Goal: Task Accomplishment & Management: Complete application form

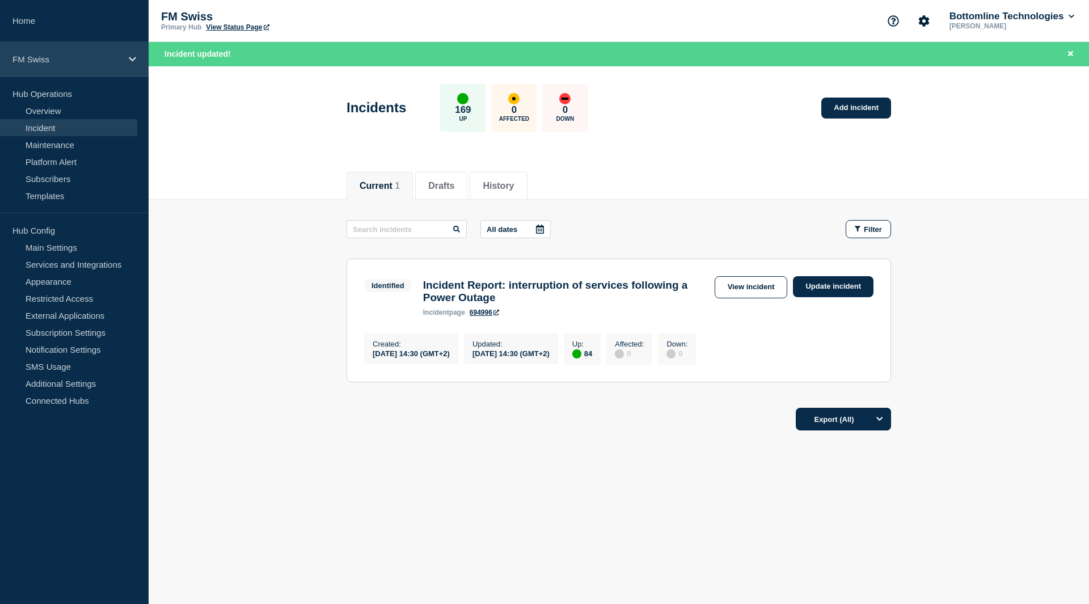
click at [44, 59] on p "FM Swiss" at bounding box center [66, 59] width 109 height 10
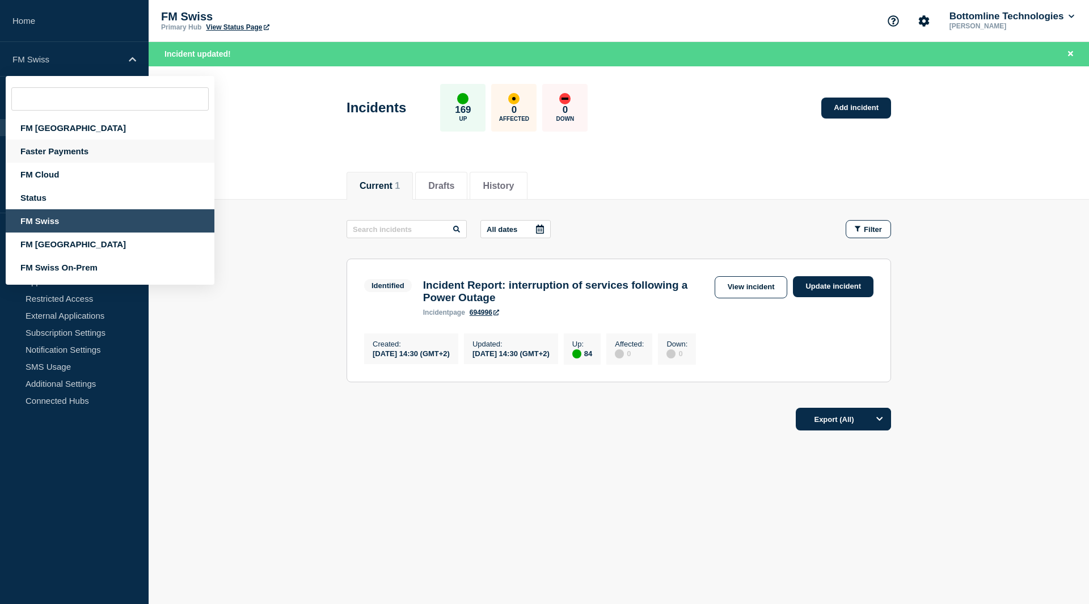
click at [58, 147] on div "Faster Payments" at bounding box center [110, 151] width 209 height 23
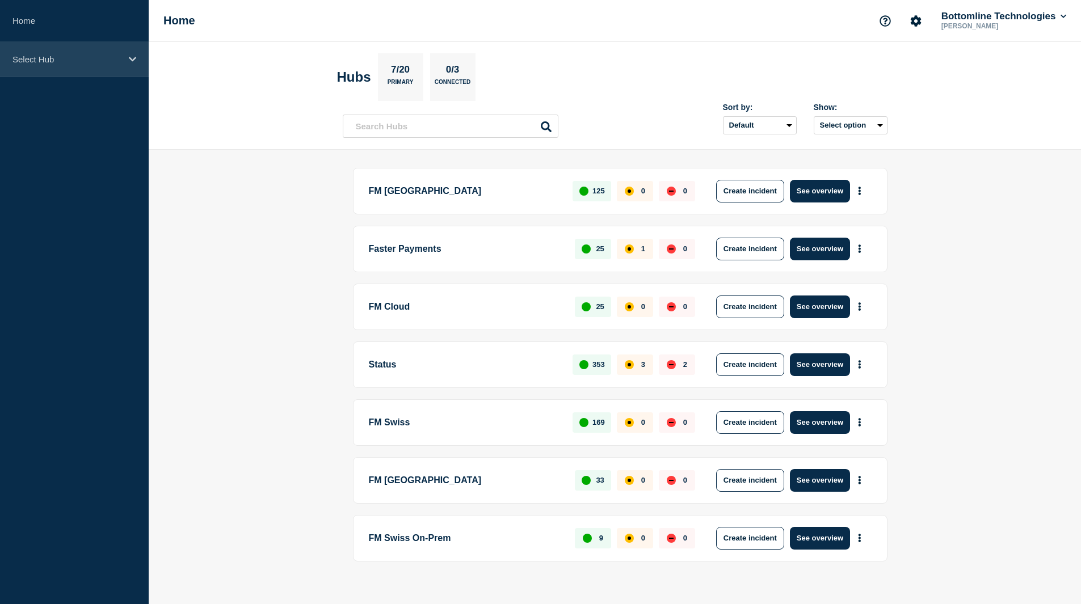
click at [70, 52] on div "Select Hub" at bounding box center [74, 59] width 149 height 35
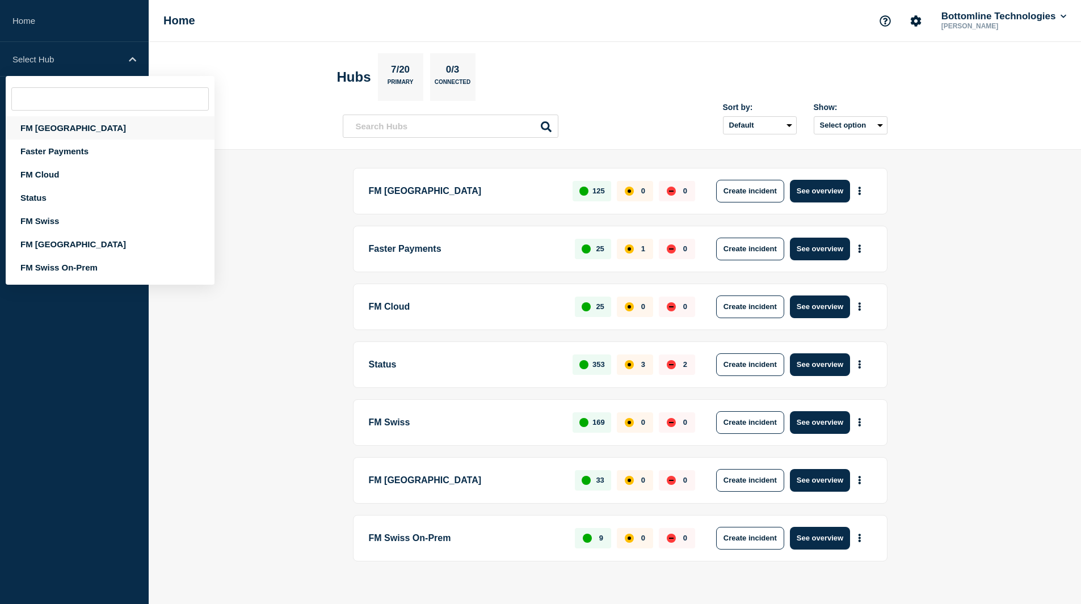
click at [49, 131] on div "FM [GEOGRAPHIC_DATA]" at bounding box center [110, 127] width 209 height 23
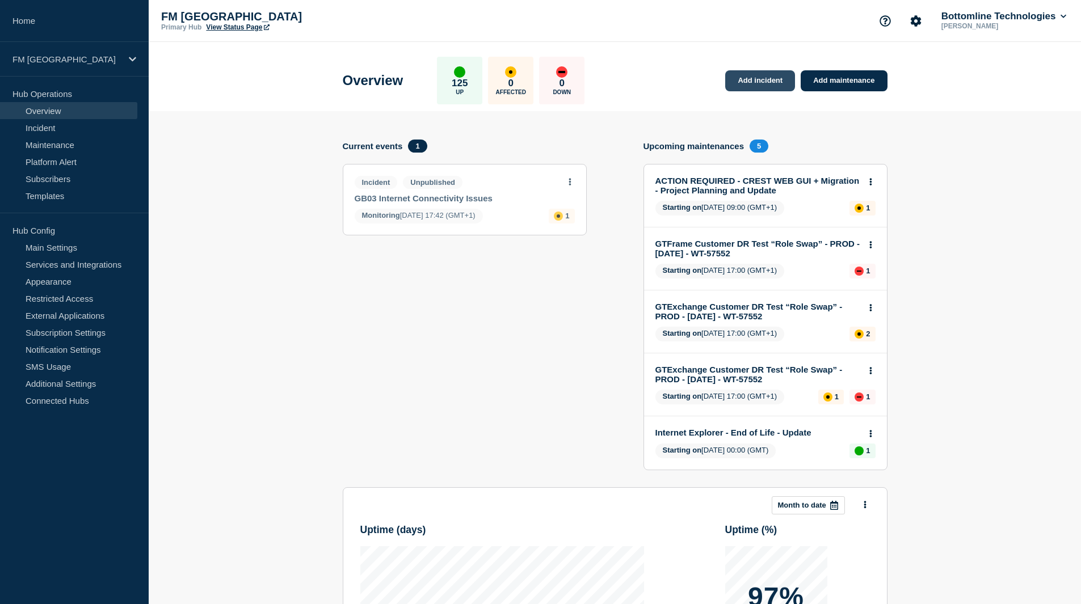
click at [745, 87] on link "Add incident" at bounding box center [760, 80] width 70 height 21
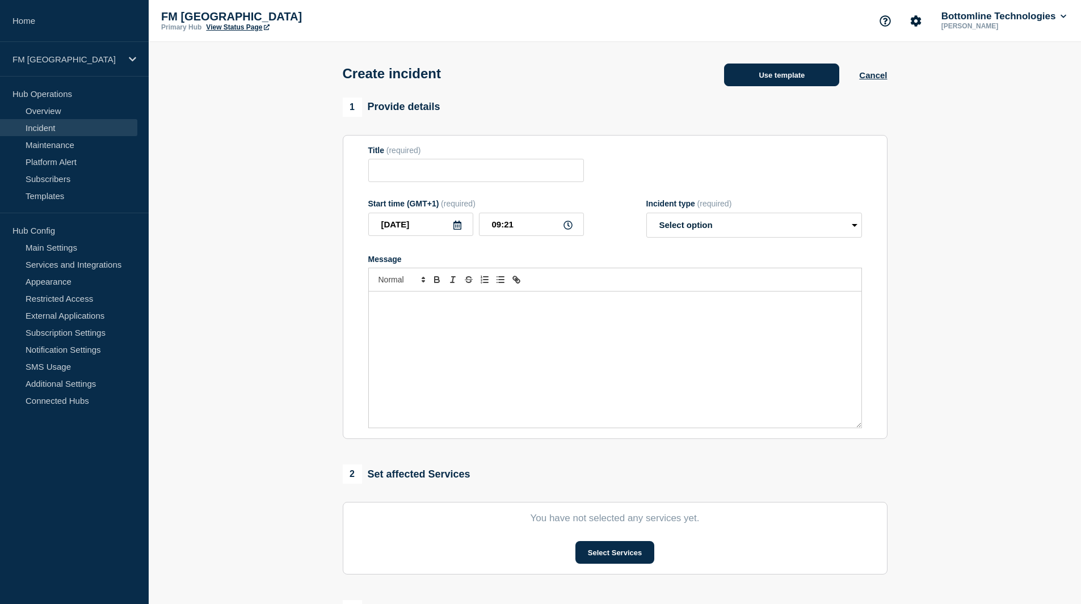
click at [752, 79] on button "Use template" at bounding box center [781, 75] width 115 height 23
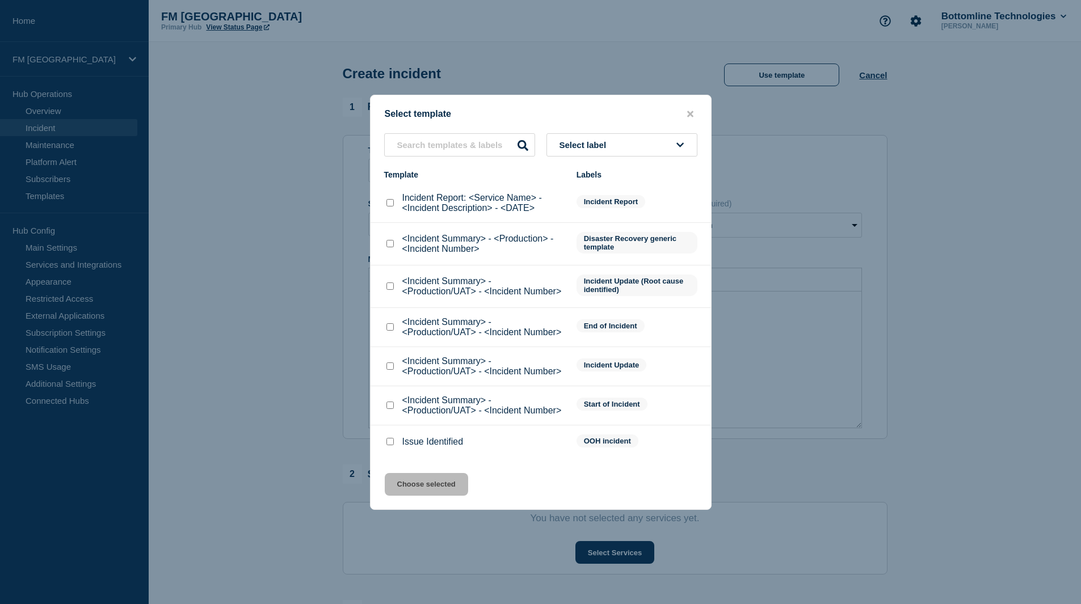
click at [389, 407] on input "<Incident Summary> - <Production/UAT> - <Incident Number> checkbox" at bounding box center [389, 405] width 7 height 7
checkbox input "true"
click at [446, 485] on button "Choose selected" at bounding box center [426, 484] width 83 height 23
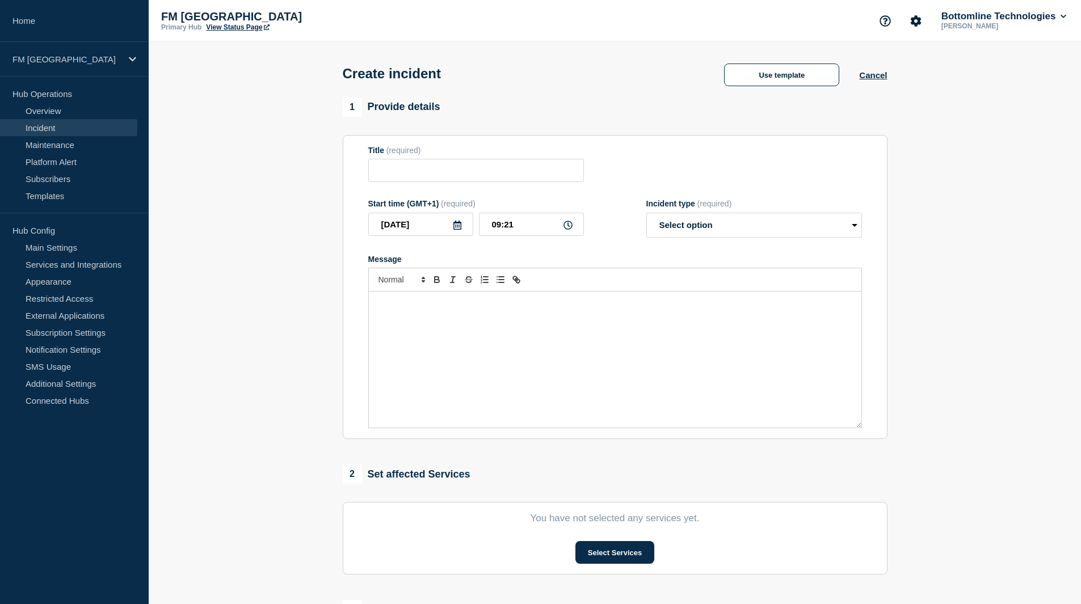
type input "<Incident Summary> - <Production/UAT> - <Incident Number>"
select select "identified"
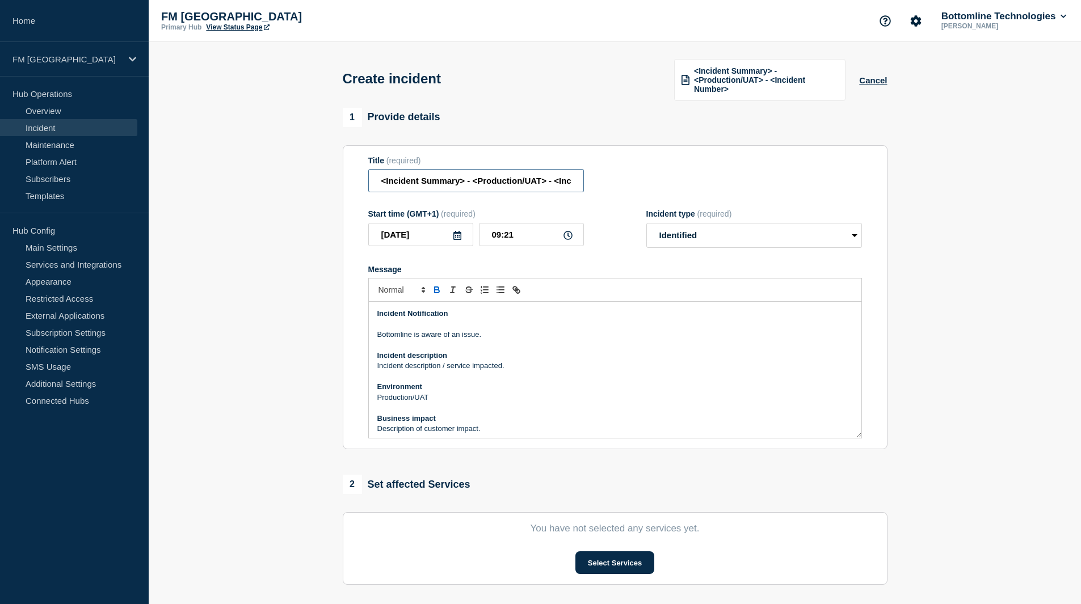
scroll to position [0, 61]
drag, startPoint x: 379, startPoint y: 180, endPoint x: 823, endPoint y: 180, distance: 443.0
click at [823, 180] on div "Title (required) <Incident Summary> - <Production/UAT> - <Incident Number>" at bounding box center [615, 174] width 494 height 37
click at [404, 179] on input "SEV2 - FML GTExchange - potential" at bounding box center [476, 180] width 216 height 23
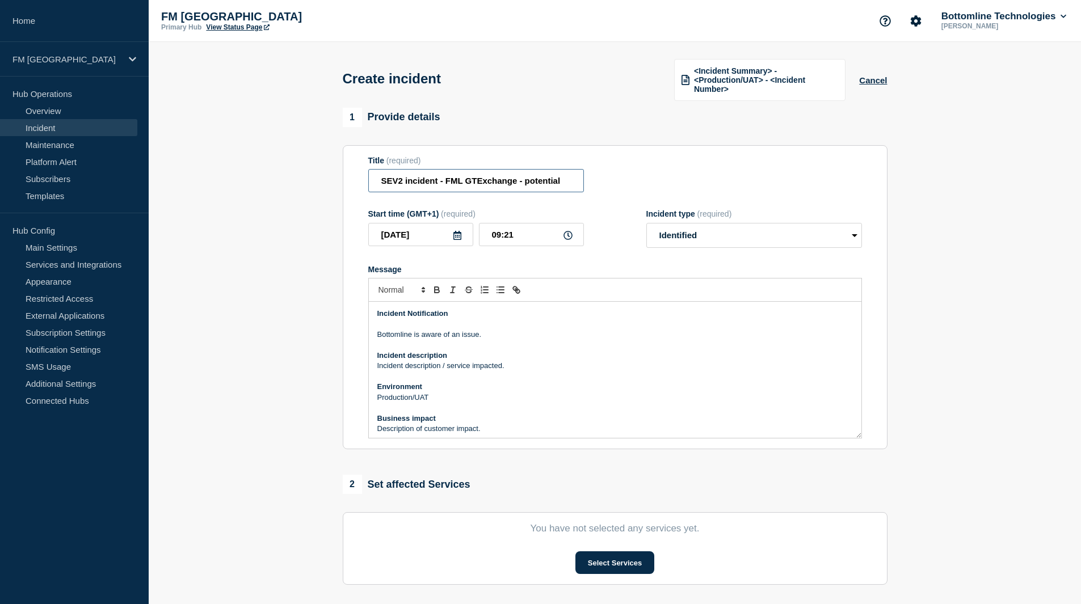
click at [565, 180] on input "SEV2 incident - FML GTExchange - potential" at bounding box center [476, 180] width 216 height 23
type input "SEV2 incident - FML GTExchange - potential network latency"
drag, startPoint x: 522, startPoint y: 366, endPoint x: 376, endPoint y: 364, distance: 146.4
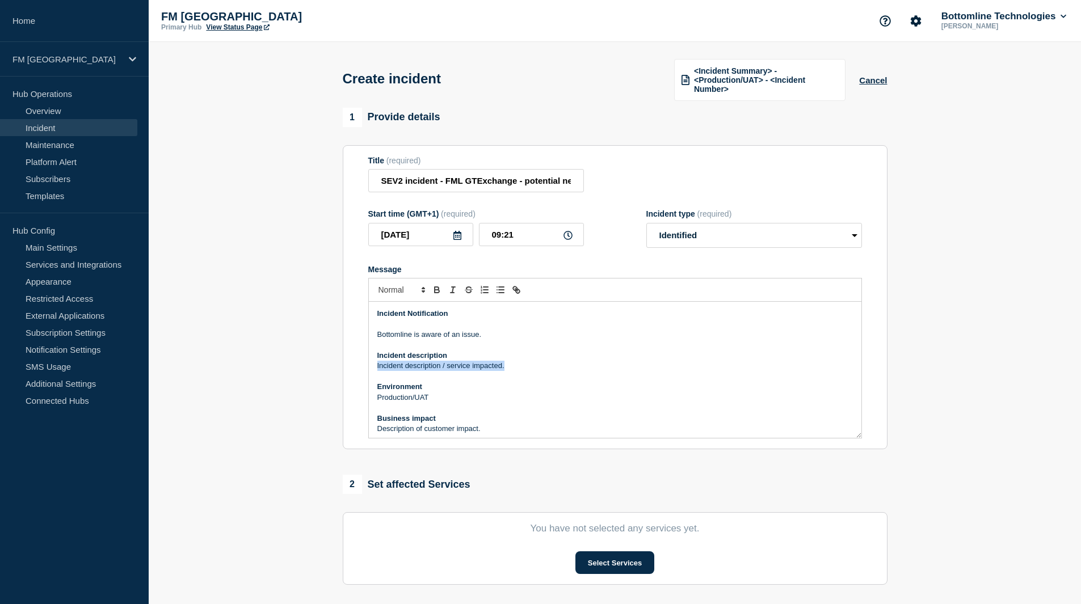
click at [376, 364] on div "Incident Notification Bottomline is aware of an issue. Incident description Inc…" at bounding box center [615, 370] width 492 height 136
click at [558, 364] on p "Bottomline currently encounters some network latency affecting GTExchange" at bounding box center [614, 366] width 475 height 10
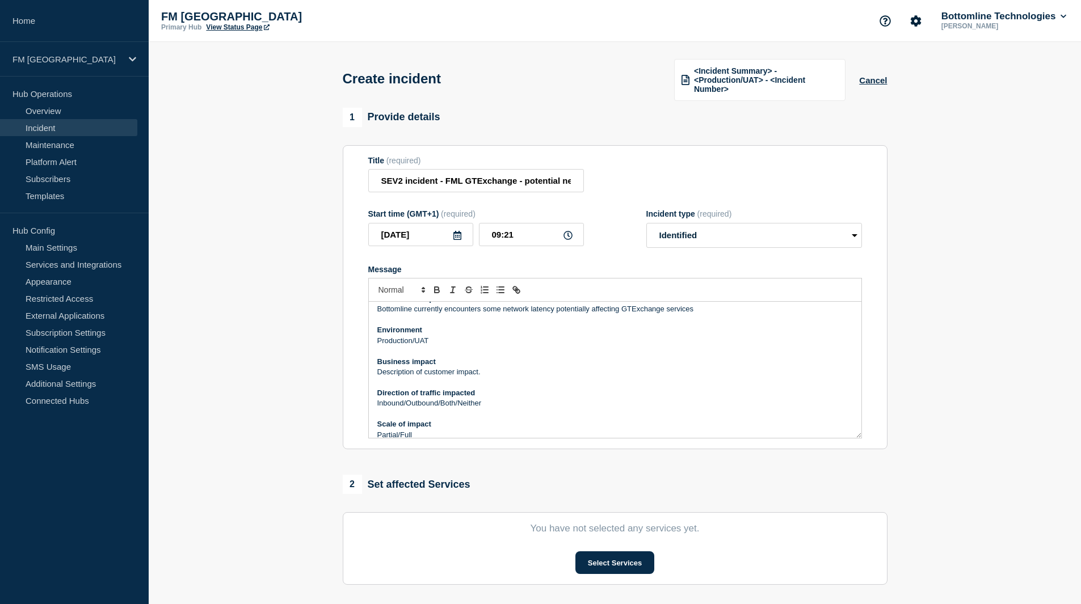
click at [436, 341] on p "Production/UAT" at bounding box center [614, 341] width 475 height 10
drag, startPoint x: 514, startPoint y: 371, endPoint x: 377, endPoint y: 368, distance: 136.7
click at [377, 368] on p "Description of customer impact." at bounding box center [614, 372] width 475 height 10
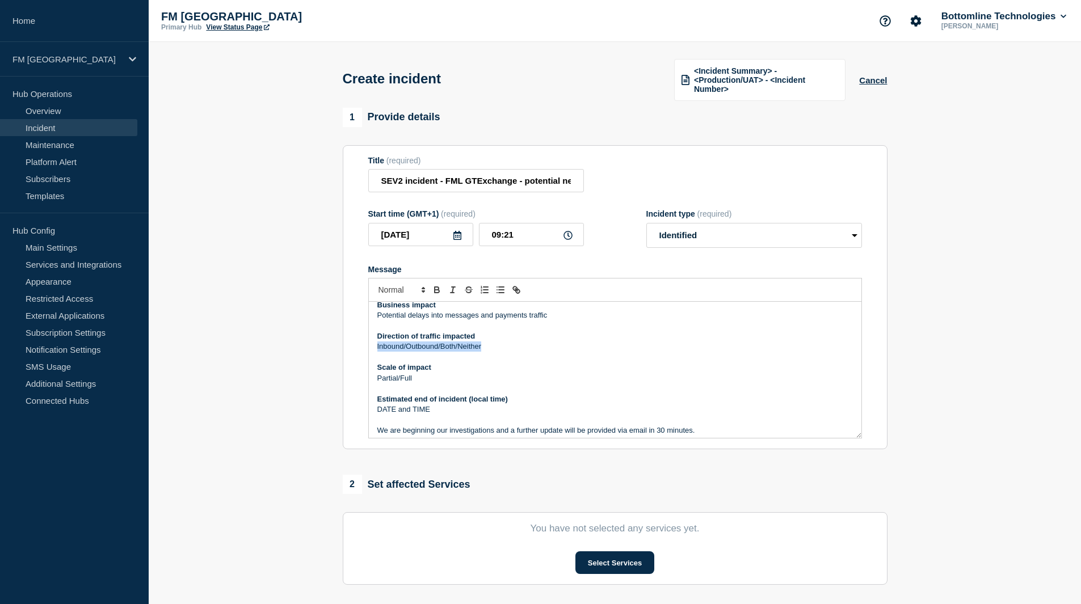
drag, startPoint x: 493, startPoint y: 349, endPoint x: 343, endPoint y: 349, distance: 149.8
click at [343, 349] on section "Title (required) SEV2 incident - FML GTExchange - potential network latency Sta…" at bounding box center [615, 297] width 545 height 305
click at [429, 377] on p "Partial/Full" at bounding box center [614, 378] width 475 height 10
drag, startPoint x: 461, startPoint y: 411, endPoint x: 353, endPoint y: 411, distance: 108.3
click at [353, 411] on section "Title (required) SEV2 incident - FML GTExchange - potential network latency Sta…" at bounding box center [615, 297] width 545 height 305
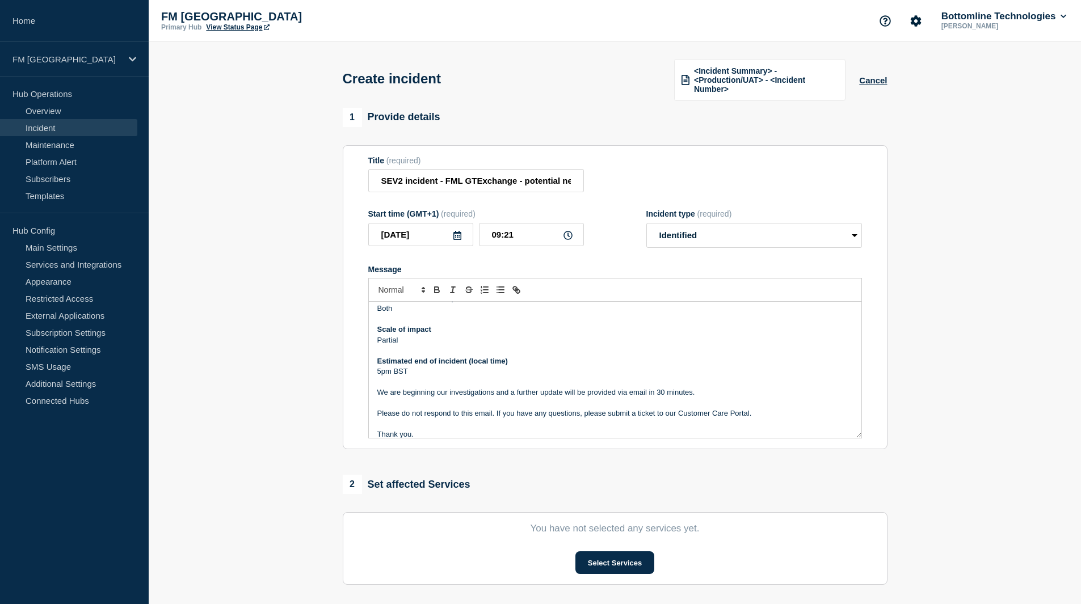
scroll to position [170, 0]
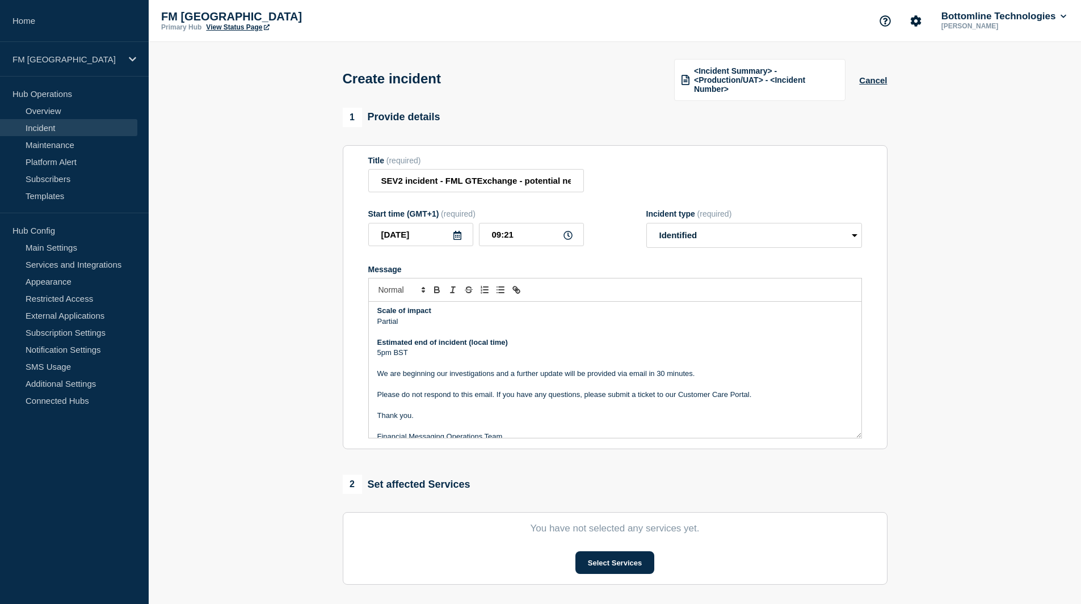
click at [663, 373] on p "We are beginning our investigations and a further update will be provided via e…" at bounding box center [614, 374] width 475 height 10
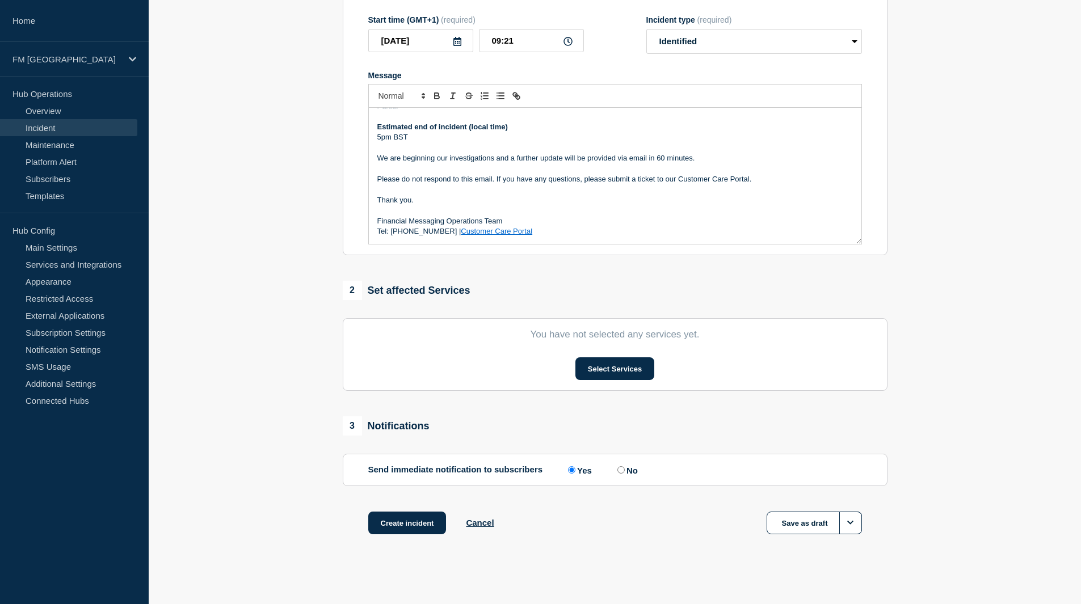
scroll to position [198, 0]
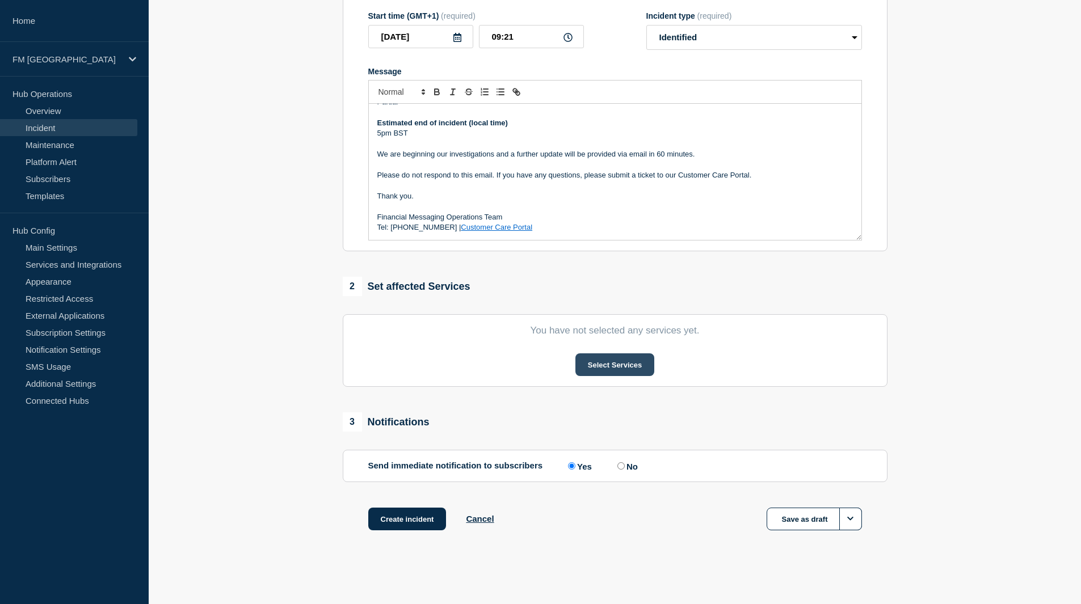
click at [617, 369] on button "Select Services" at bounding box center [614, 364] width 79 height 23
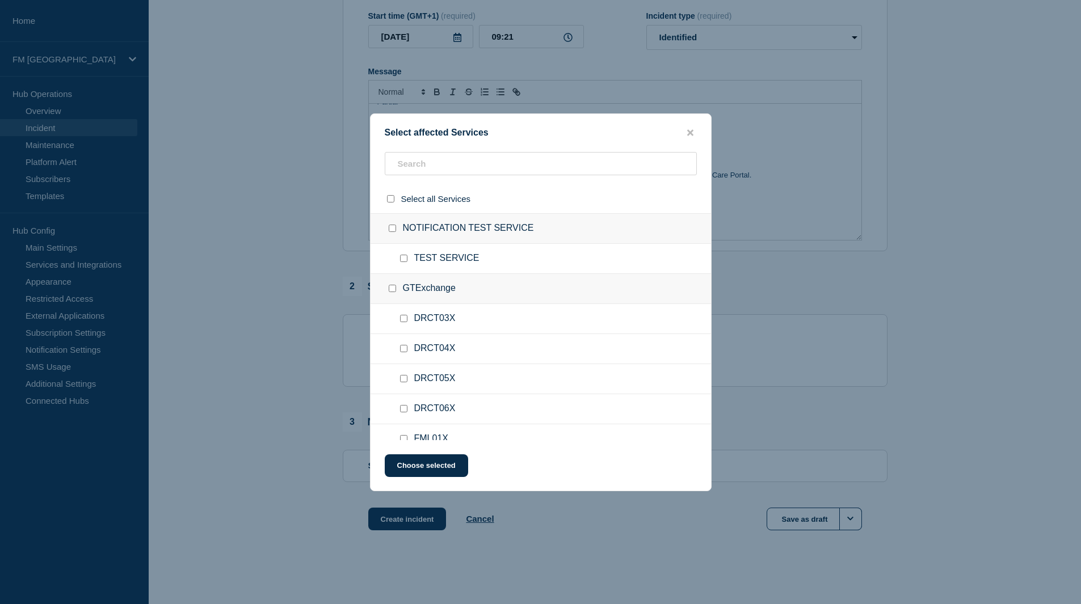
click at [390, 288] on input "GTExchange checkbox" at bounding box center [392, 288] width 7 height 7
checkbox input "true"
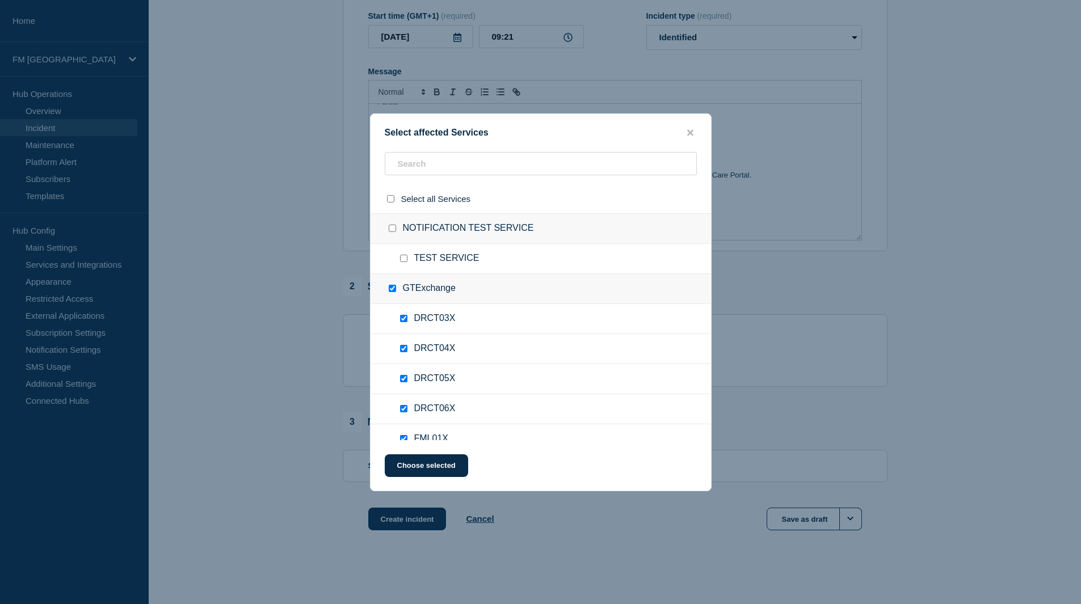
checkbox input "true"
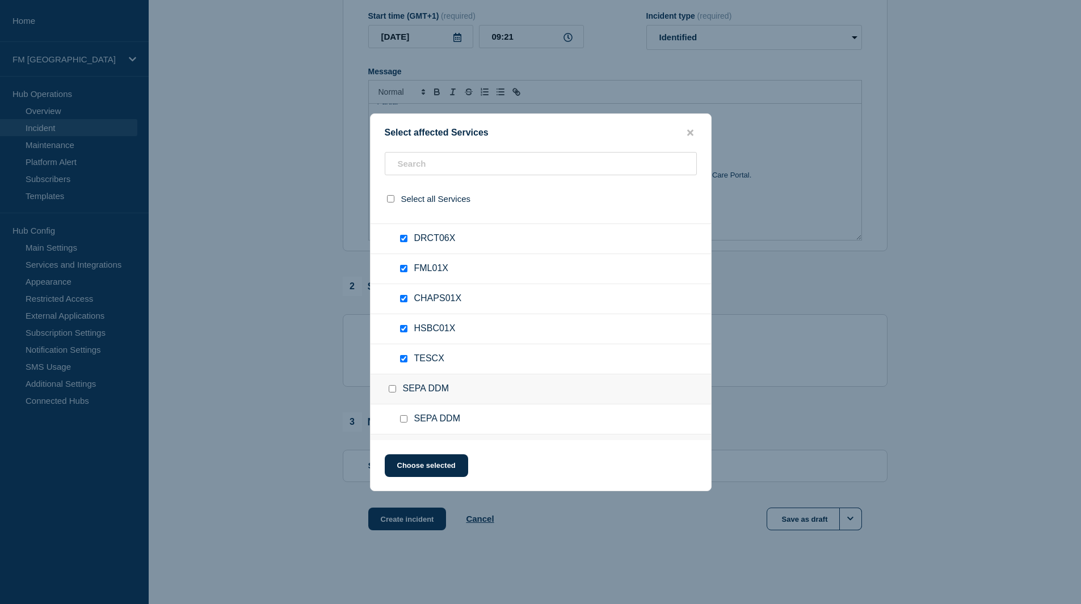
scroll to position [113, 0]
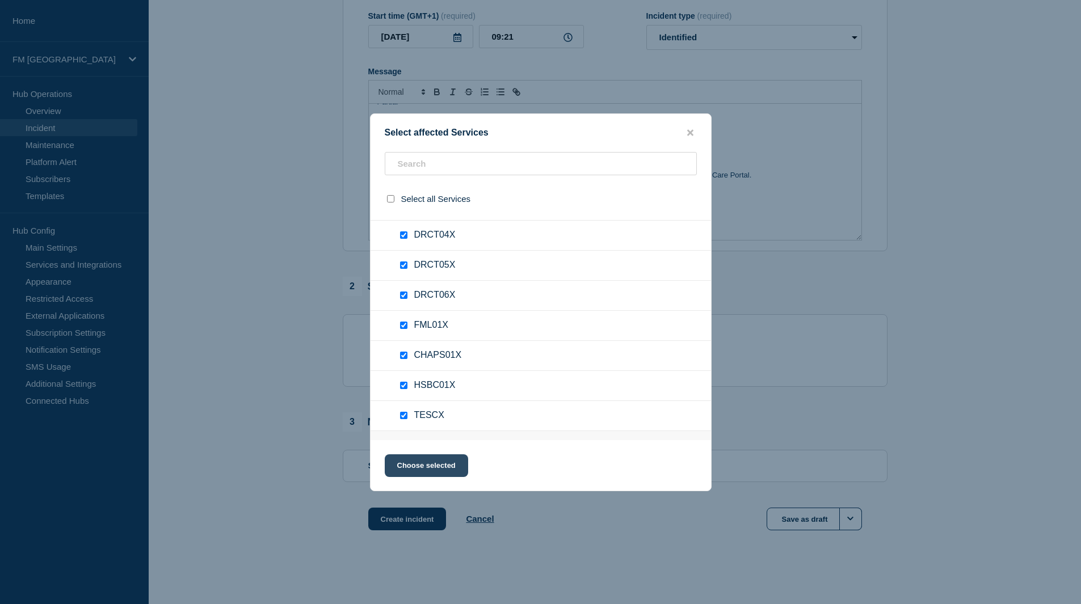
click at [442, 469] on button "Choose selected" at bounding box center [426, 465] width 83 height 23
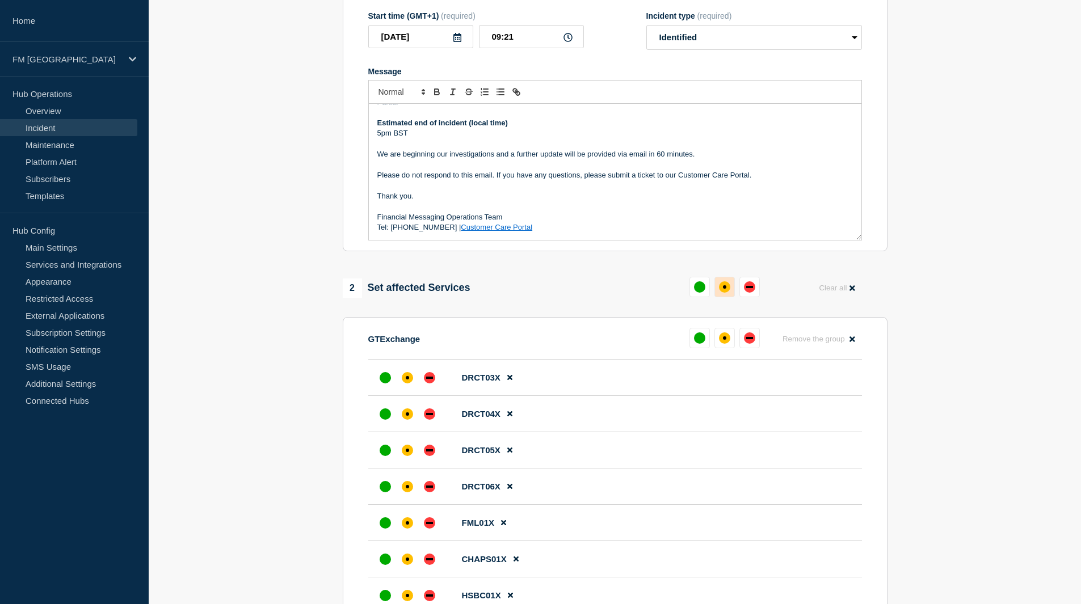
click at [722, 290] on div "affected" at bounding box center [724, 286] width 11 height 11
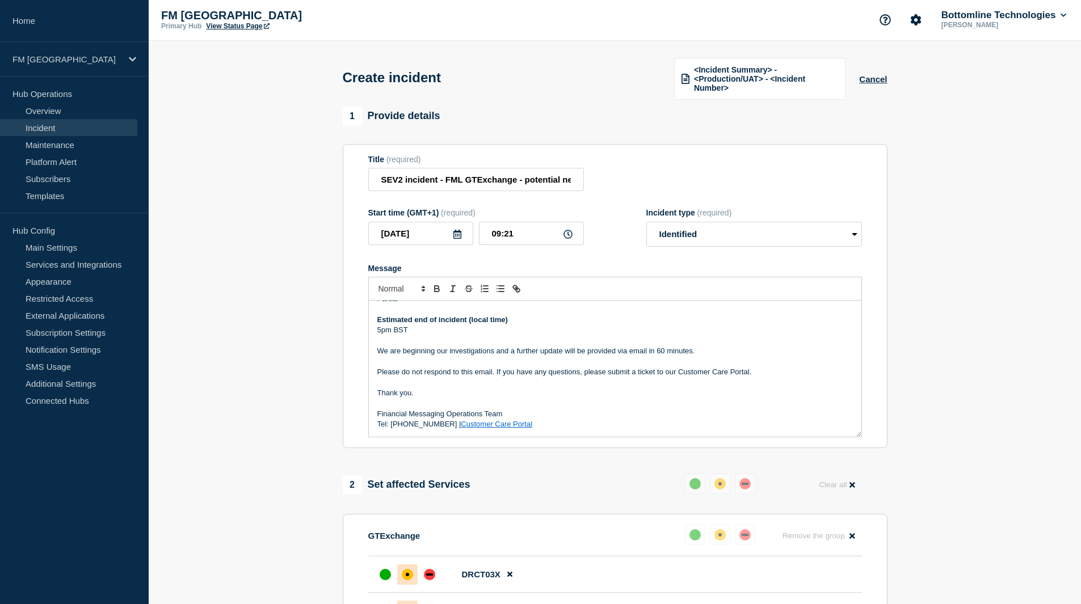
scroll to position [0, 0]
click at [446, 179] on input "SEV2 incident - FML GTExchange - potential network latency" at bounding box center [476, 180] width 216 height 23
click at [672, 223] on select "Select option Investigating Identified Monitoring" at bounding box center [754, 235] width 216 height 25
click at [450, 366] on p "Message" at bounding box center [614, 362] width 475 height 10
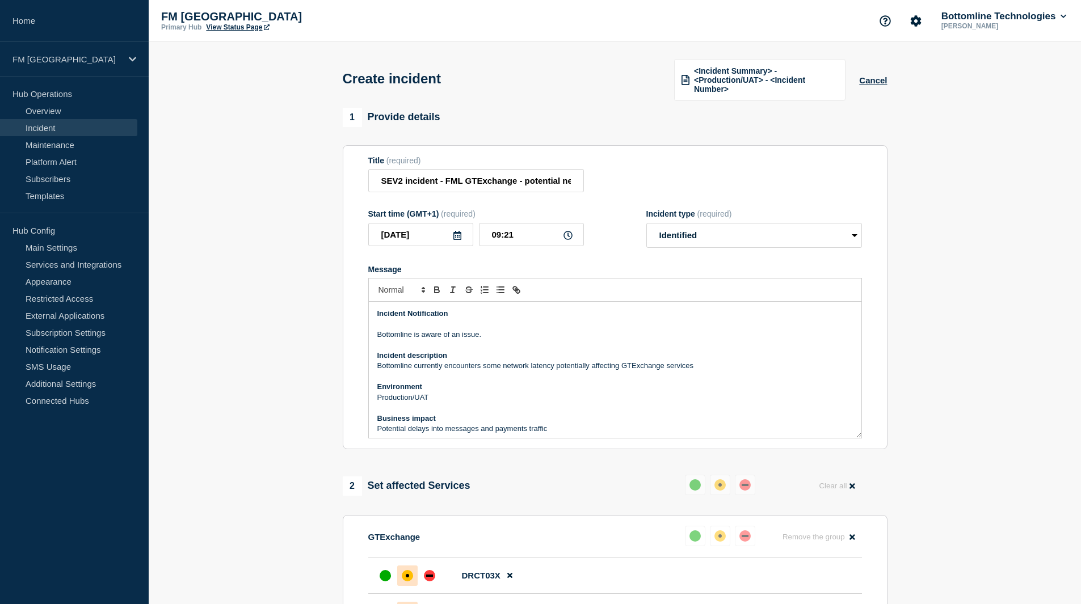
click at [491, 360] on p "Incident description" at bounding box center [614, 356] width 475 height 10
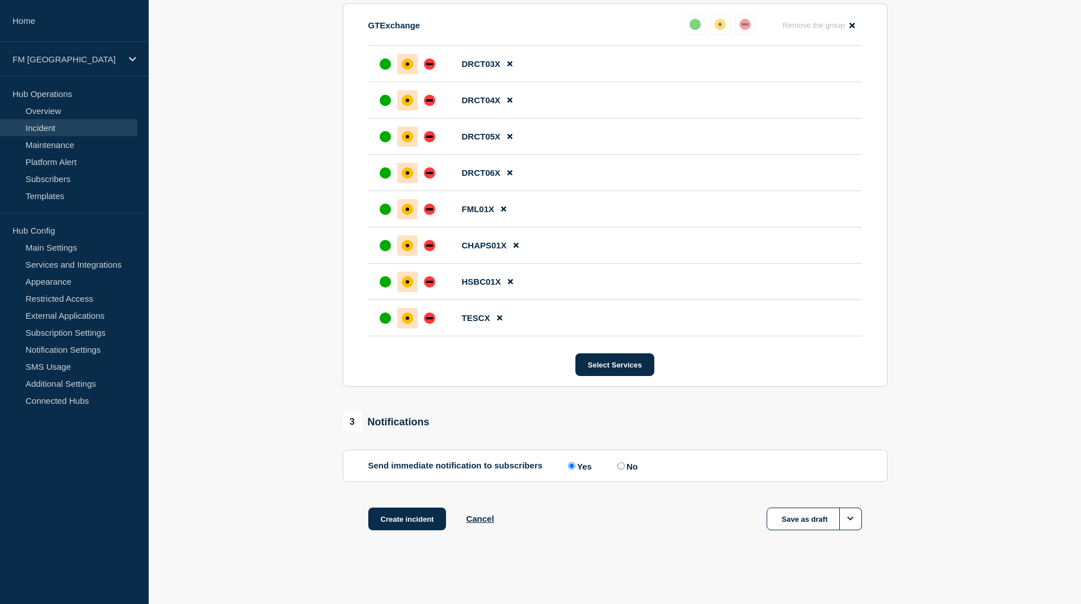
scroll to position [58, 0]
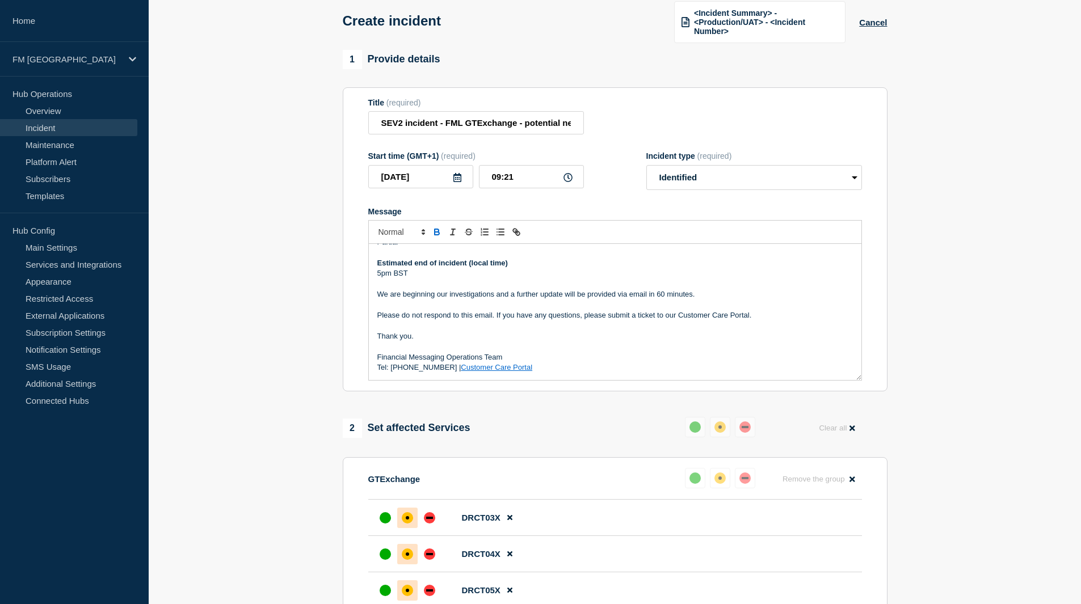
click at [628, 302] on p "Message" at bounding box center [614, 305] width 475 height 10
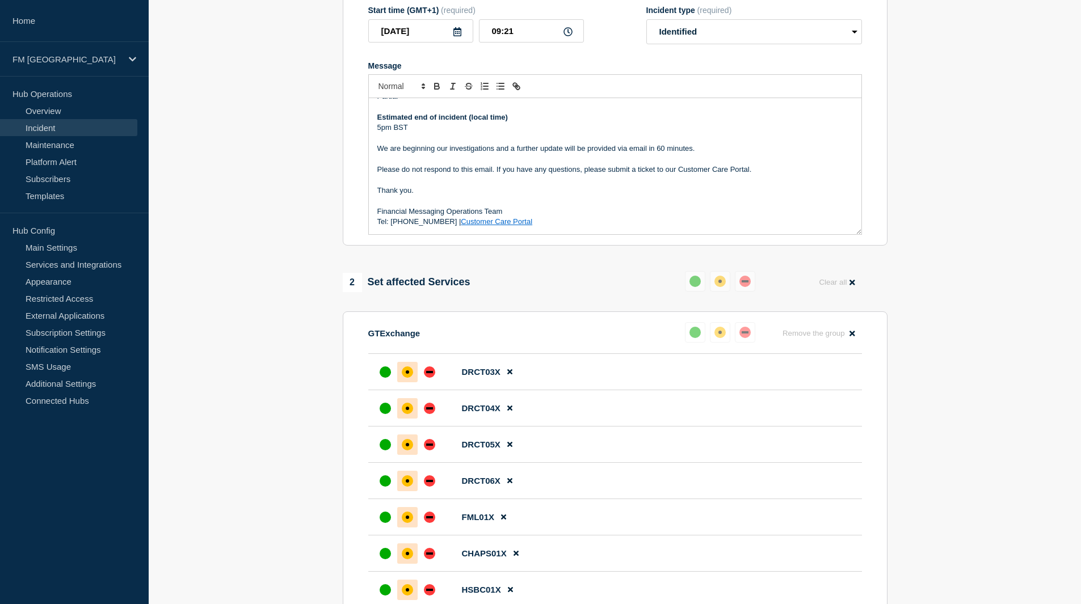
scroll to position [1, 0]
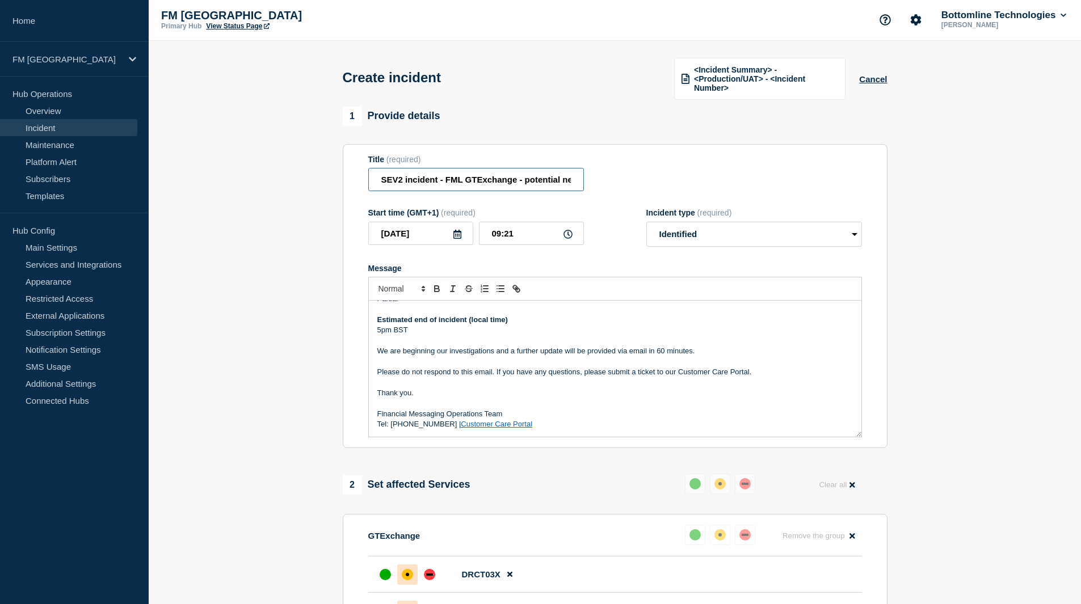
click at [526, 184] on input "SEV2 incident - FML GTExchange - potential network latency" at bounding box center [476, 179] width 216 height 23
click at [411, 349] on p "We are beginning our investigations and a further update will be provided via e…" at bounding box center [614, 351] width 475 height 10
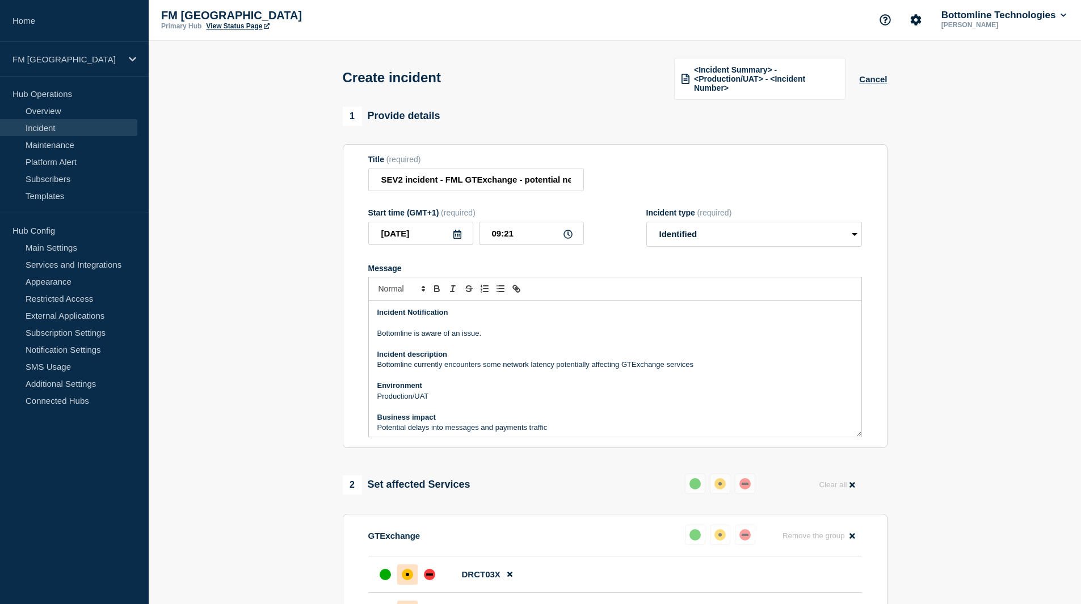
click at [663, 363] on p "Bottomline currently encounters some network latency potentially affecting GTEx…" at bounding box center [614, 365] width 475 height 10
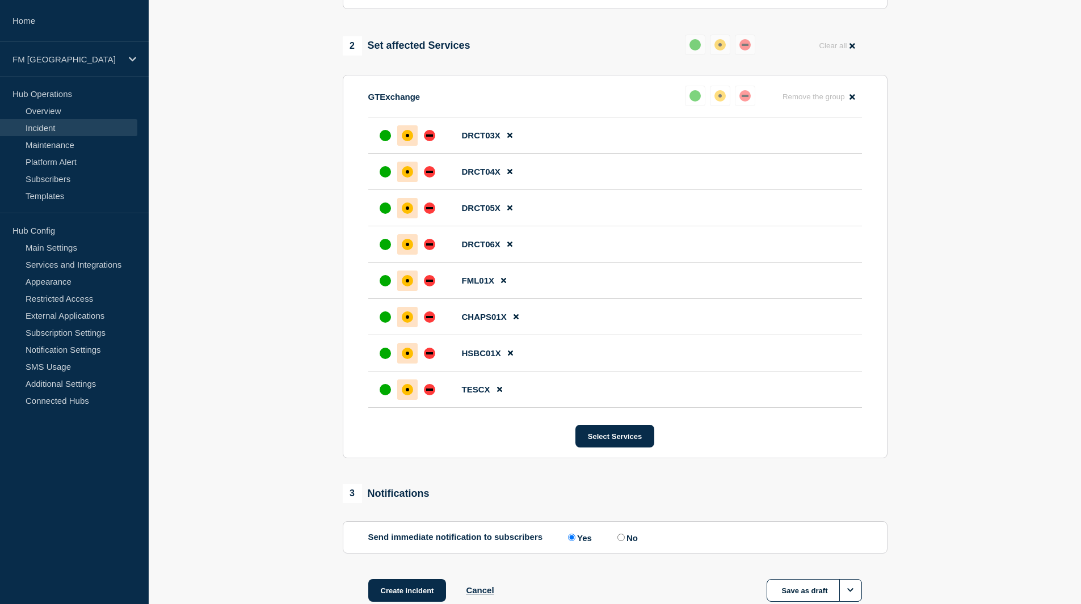
scroll to position [512, 0]
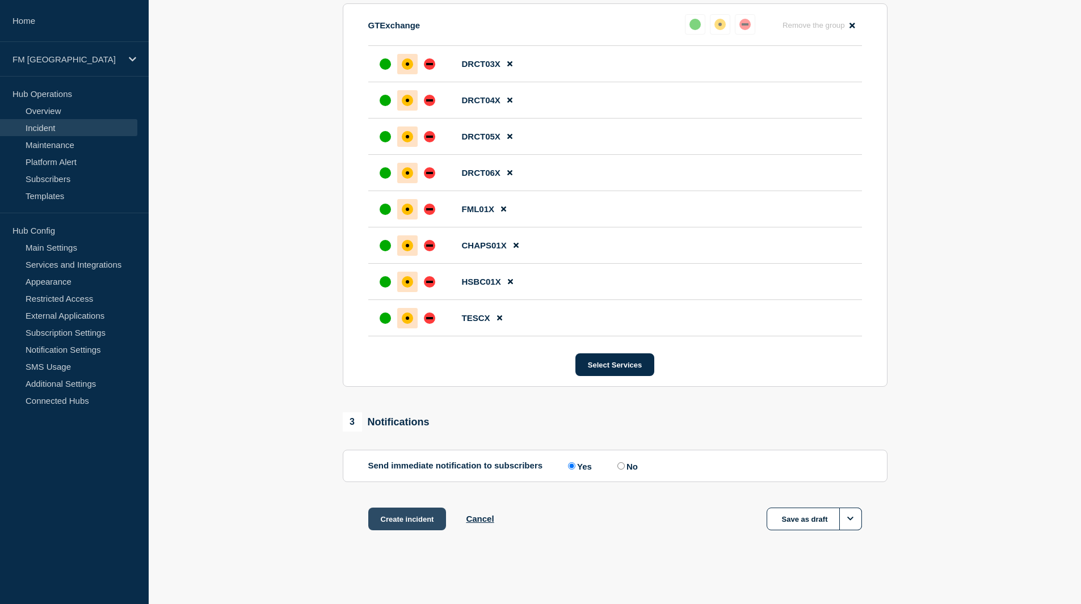
click at [423, 522] on button "Create incident" at bounding box center [407, 519] width 78 height 23
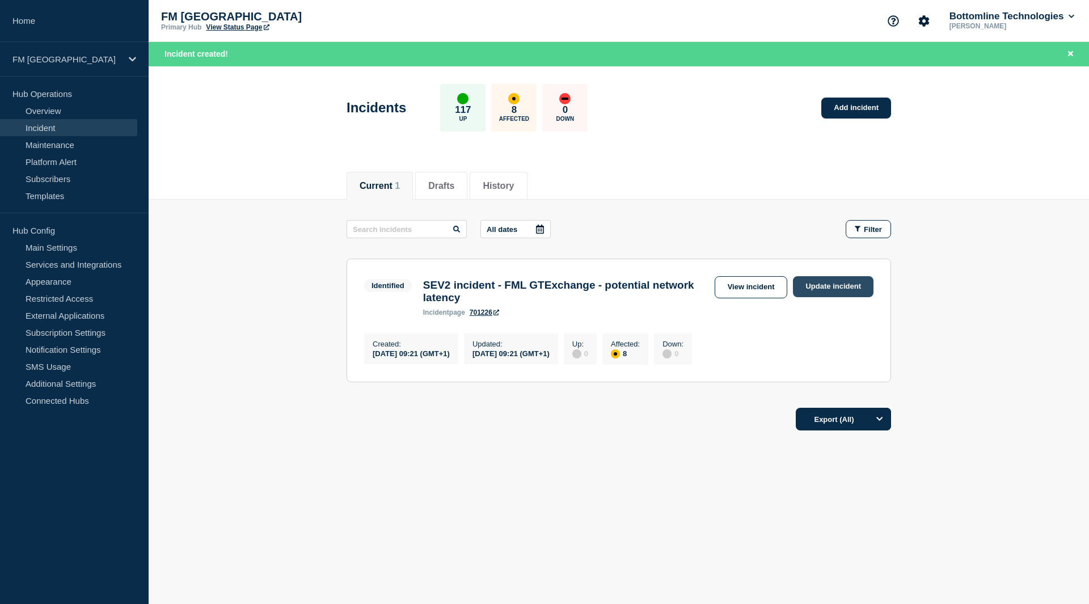
click at [846, 292] on link "Update incident" at bounding box center [833, 286] width 81 height 21
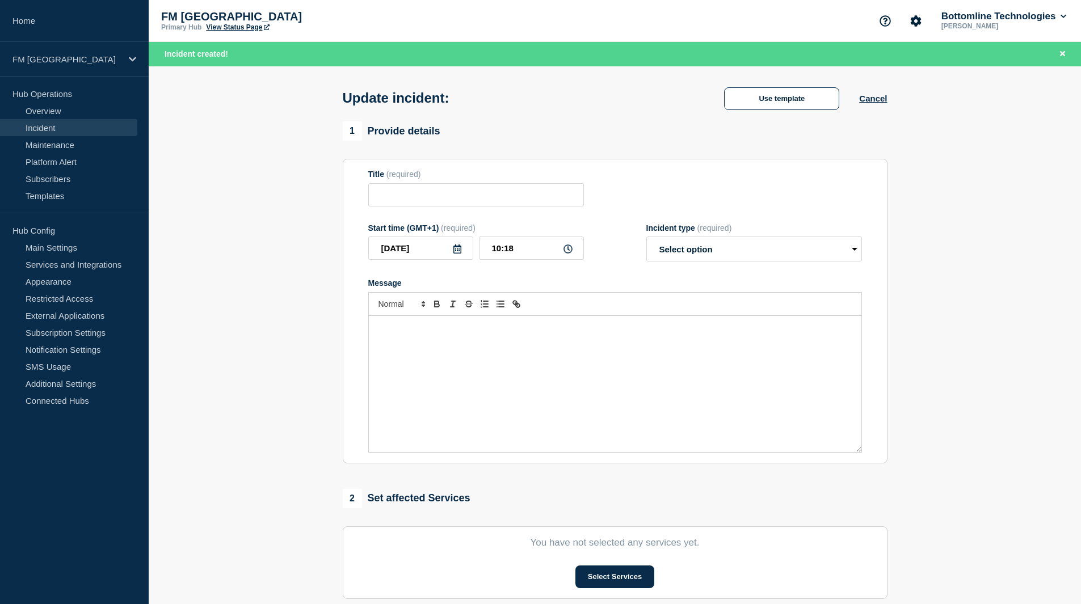
type input "SEV2 incident - FML GTExchange - potential network latency"
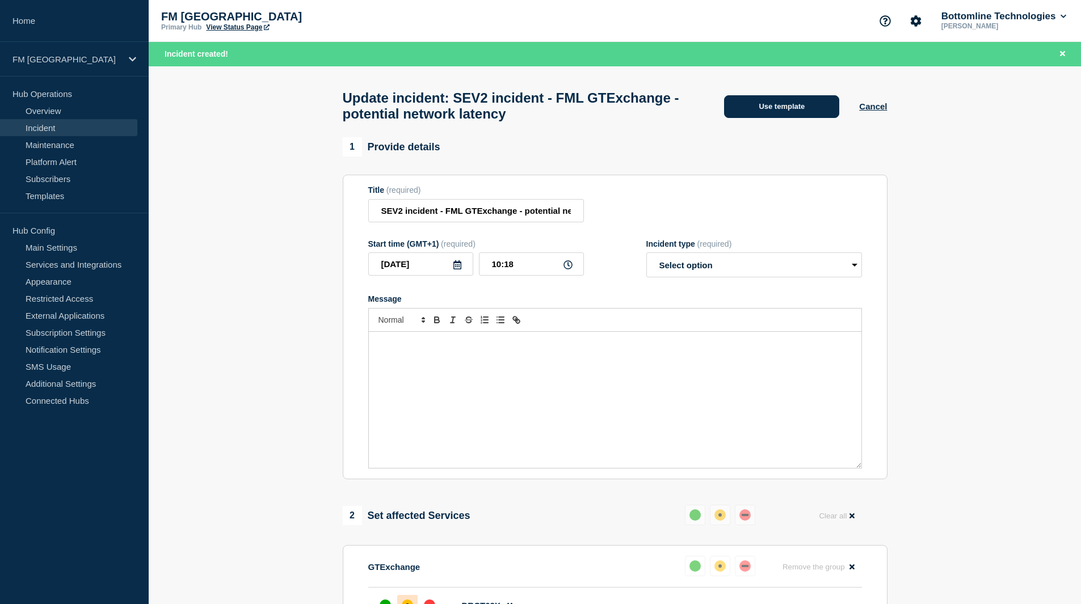
click at [784, 112] on button "Use template" at bounding box center [781, 106] width 115 height 23
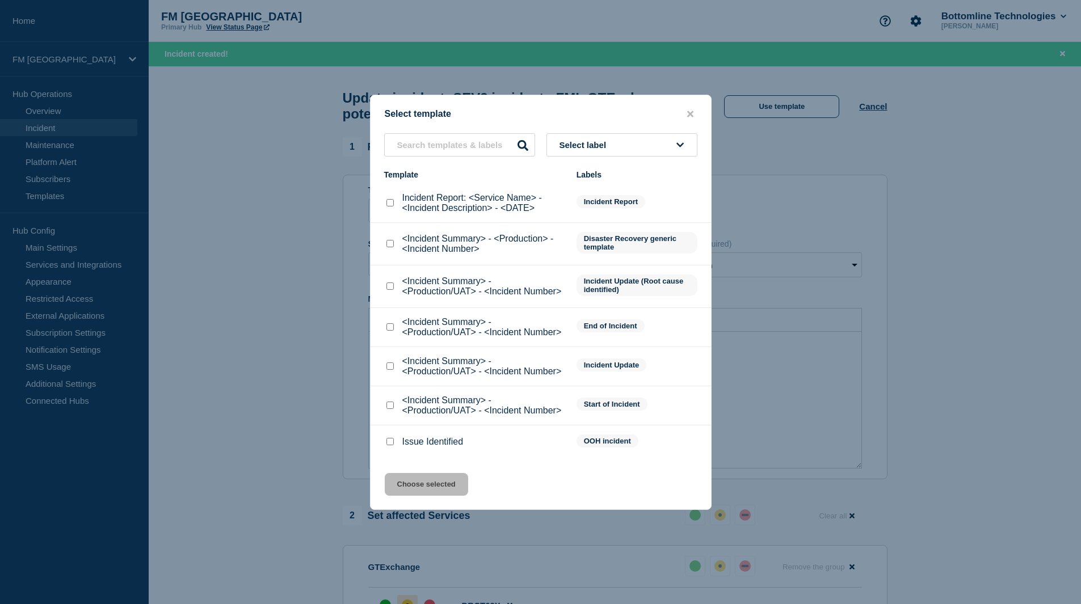
click at [390, 368] on input "<Incident Summary> - <Production/UAT> - <Incident Number> checkbox" at bounding box center [389, 365] width 7 height 7
checkbox input "true"
click at [436, 490] on button "Choose selected" at bounding box center [426, 484] width 83 height 23
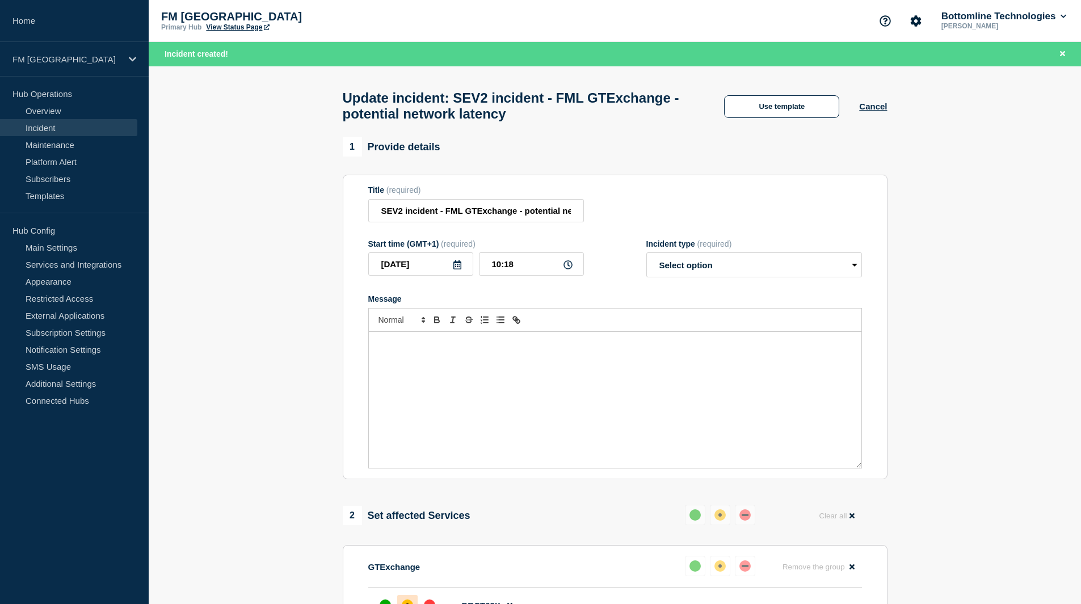
select select "investigating"
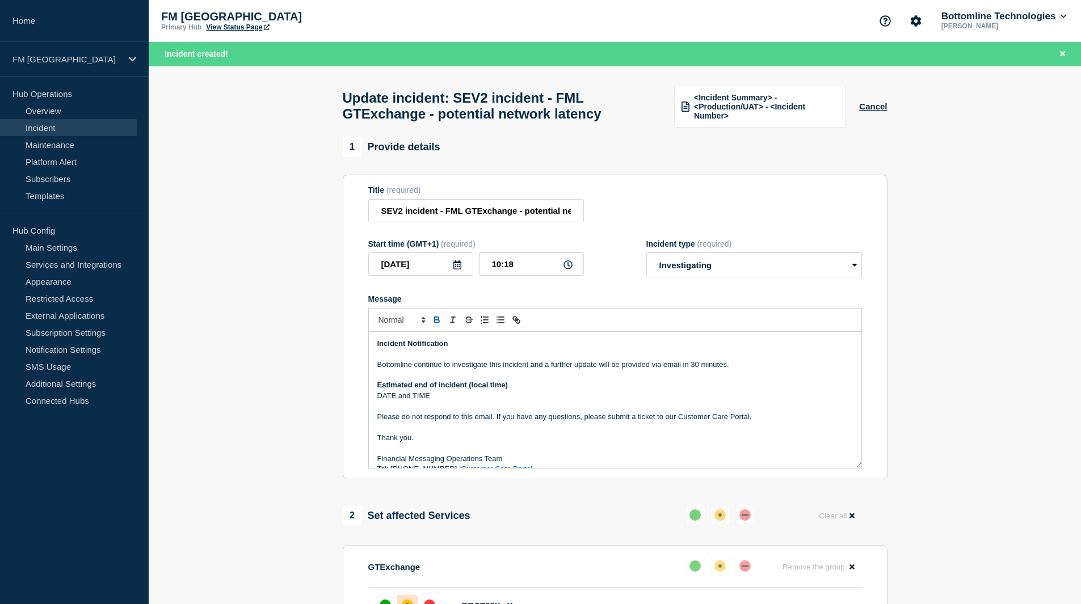
click at [697, 369] on p "Bottomline continue to investigate this incident and a further update will be p…" at bounding box center [614, 365] width 475 height 10
drag, startPoint x: 446, startPoint y: 403, endPoint x: 327, endPoint y: 399, distance: 119.2
click at [475, 368] on p "Bottomline continue to investigate this incident and a further update will be p…" at bounding box center [614, 365] width 475 height 10
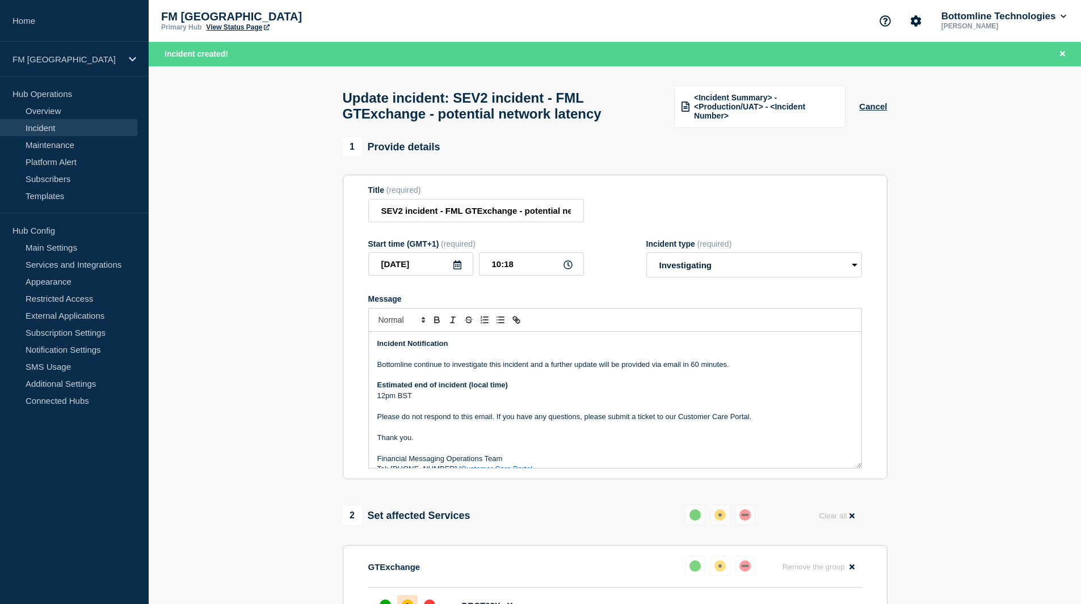
click at [782, 366] on p "Bottomline continue to investigate this incident and a further update will be p…" at bounding box center [614, 365] width 475 height 10
click at [459, 365] on p "Bottomline continue to investigate this incident and a further update will be p…" at bounding box center [614, 365] width 475 height 10
click at [486, 369] on p "Bottomline continue to investigate this incident and a further update will be p…" at bounding box center [614, 365] width 475 height 10
click at [677, 273] on select "Select option Investigating Identified Monitoring Resolved" at bounding box center [754, 264] width 216 height 25
select select "identified"
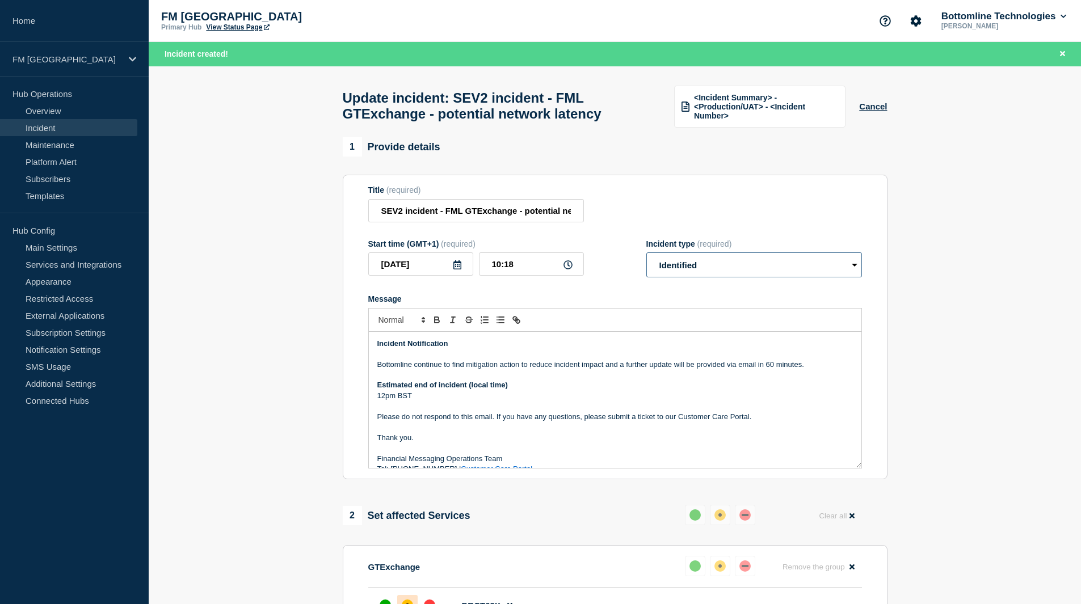
click at [646, 258] on select "Select option Investigating Identified Monitoring Resolved" at bounding box center [754, 264] width 216 height 25
click at [441, 400] on p "12pm BST" at bounding box center [614, 396] width 475 height 10
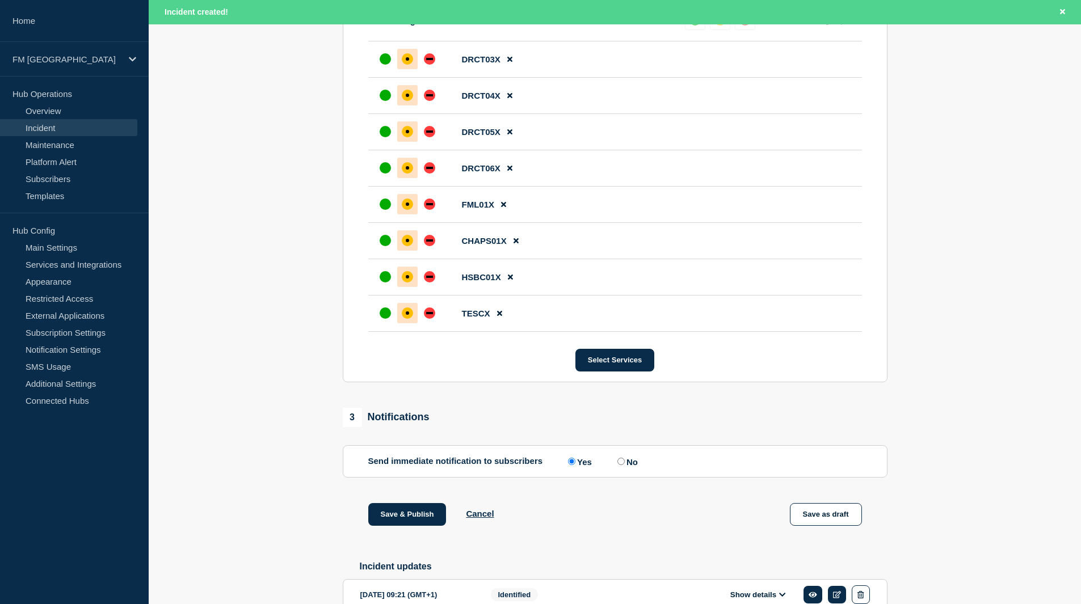
scroll to position [614, 0]
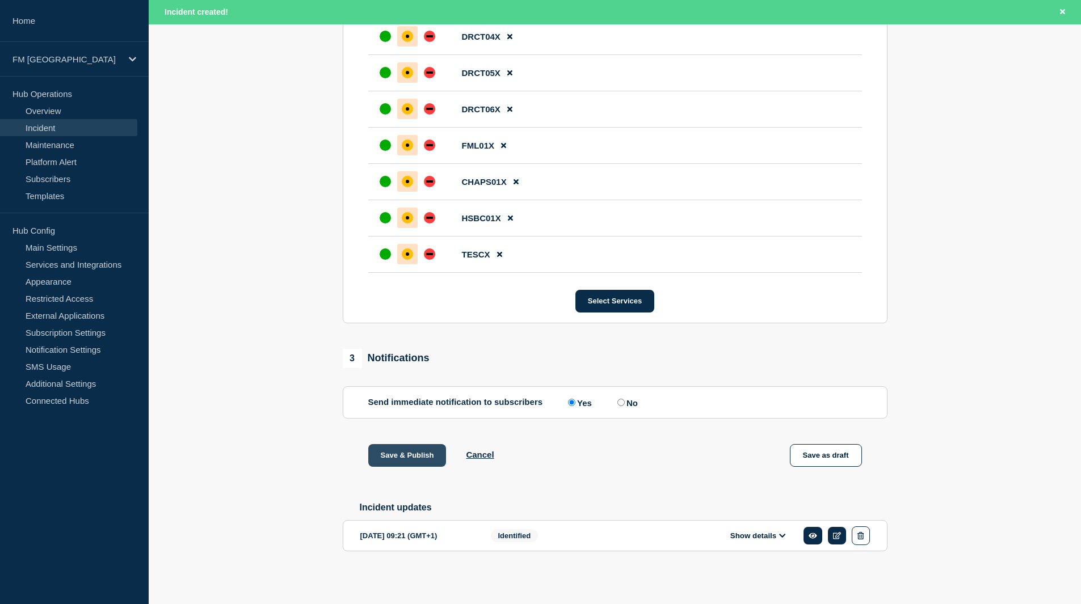
click at [425, 450] on button "Save & Publish" at bounding box center [407, 455] width 78 height 23
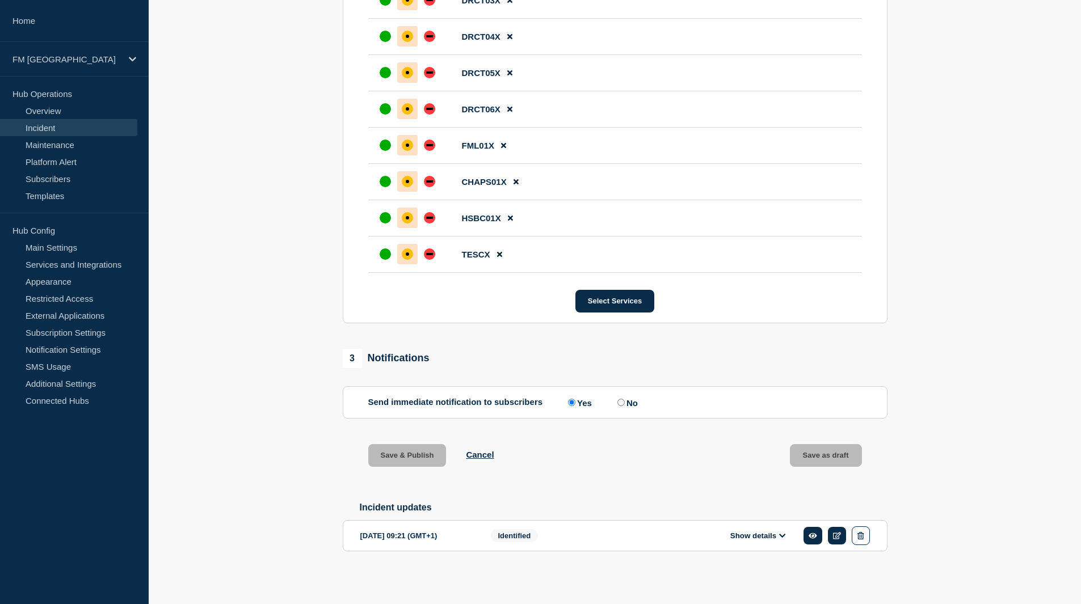
scroll to position [590, 0]
